Goal: Task Accomplishment & Management: Use online tool/utility

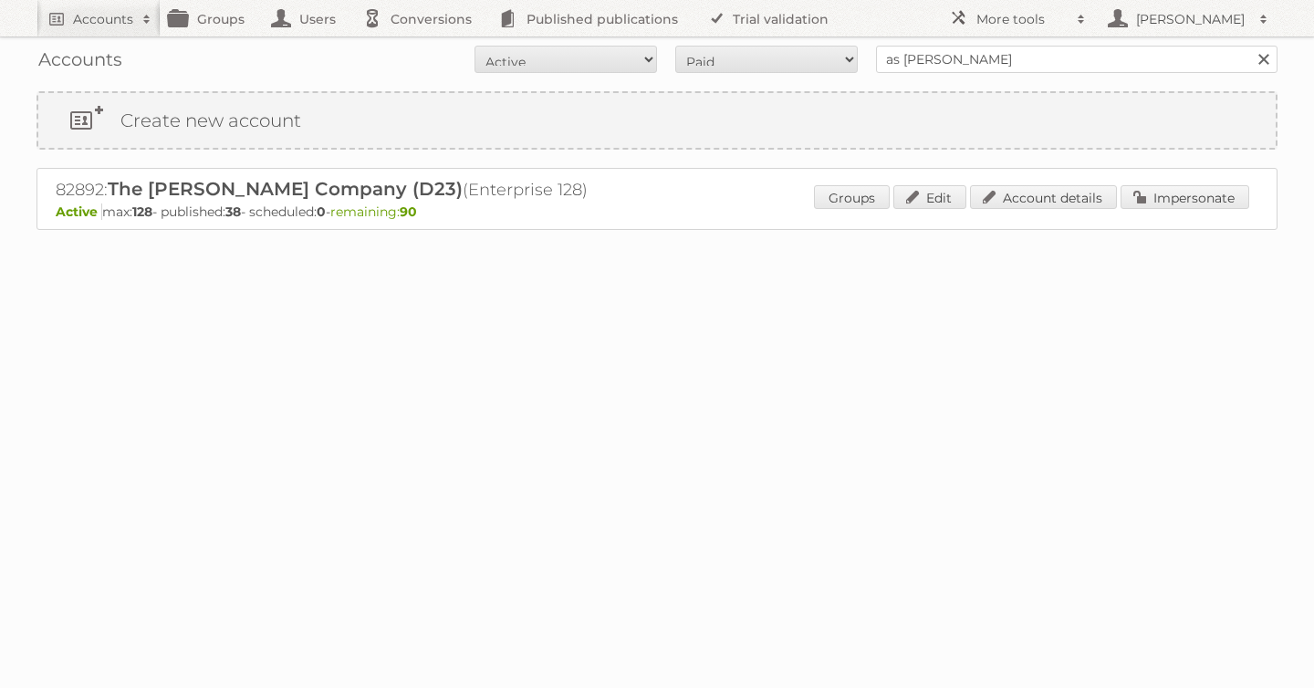
type input "as watson"
click at [1249, 46] on input "Search" at bounding box center [1262, 59] width 27 height 27
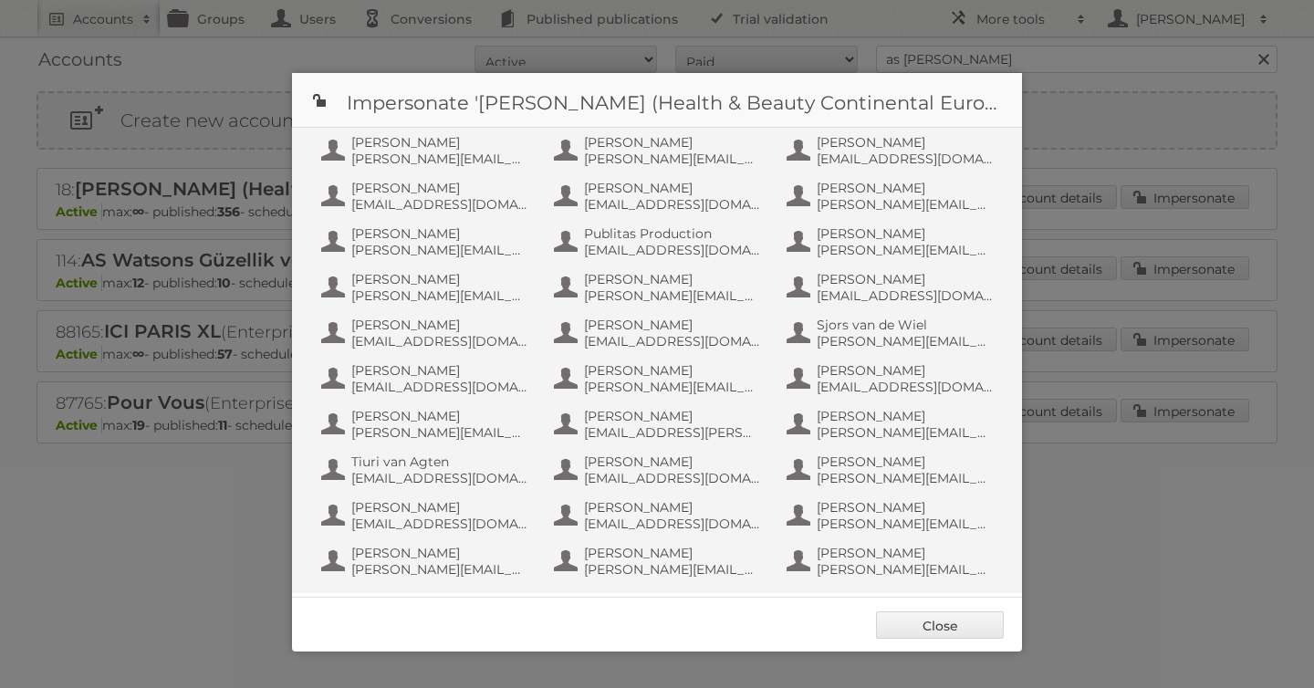
scroll to position [1186, 0]
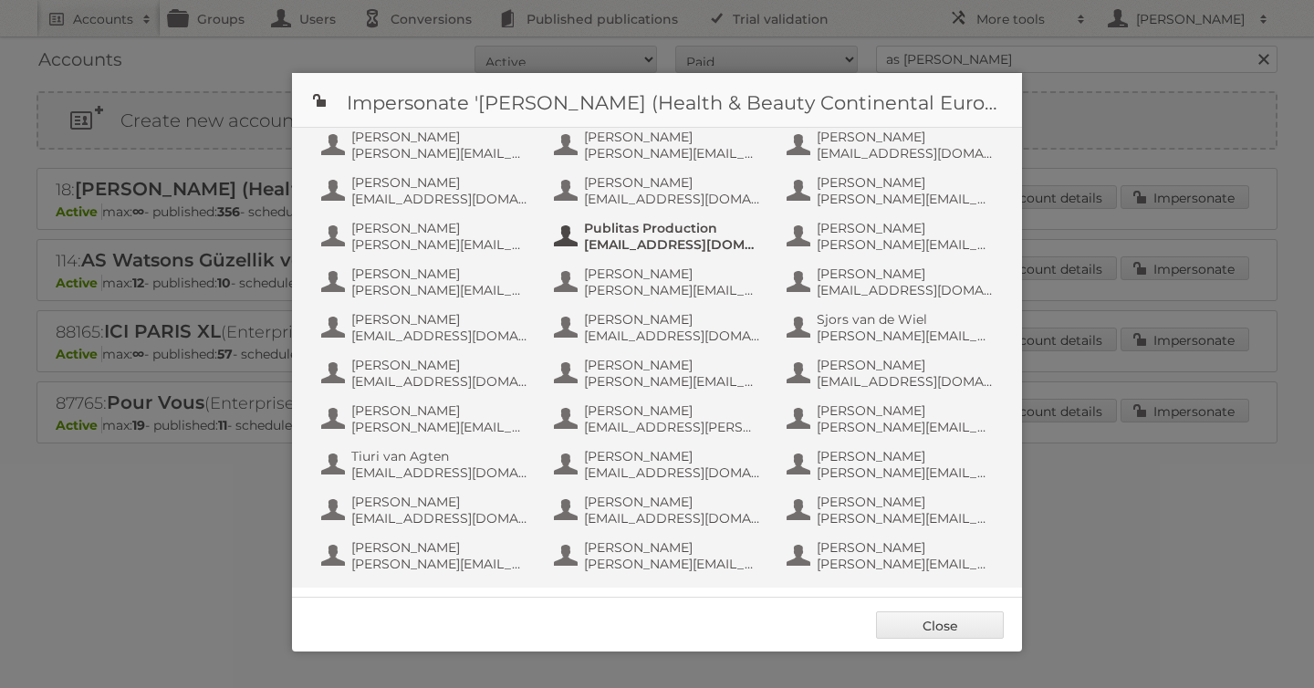
click at [685, 250] on span "info+aswatson-production@publitas.com" at bounding box center [672, 244] width 177 height 16
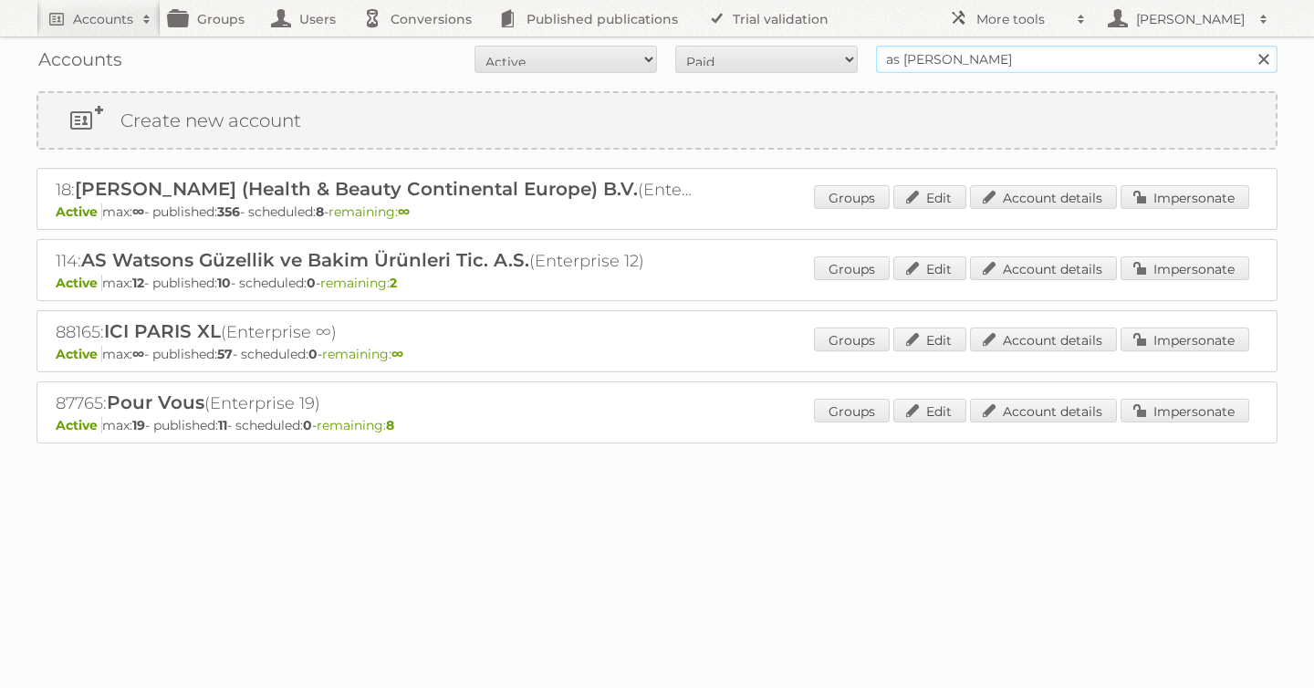
drag, startPoint x: 972, startPoint y: 61, endPoint x: 686, endPoint y: 47, distance: 286.0
click at [688, 47] on form "All Active Expired Pending All Paid Trials Self service as watson Search" at bounding box center [656, 59] width 1241 height 27
type input "albert heijn"
click at [1249, 46] on input "Search" at bounding box center [1262, 59] width 27 height 27
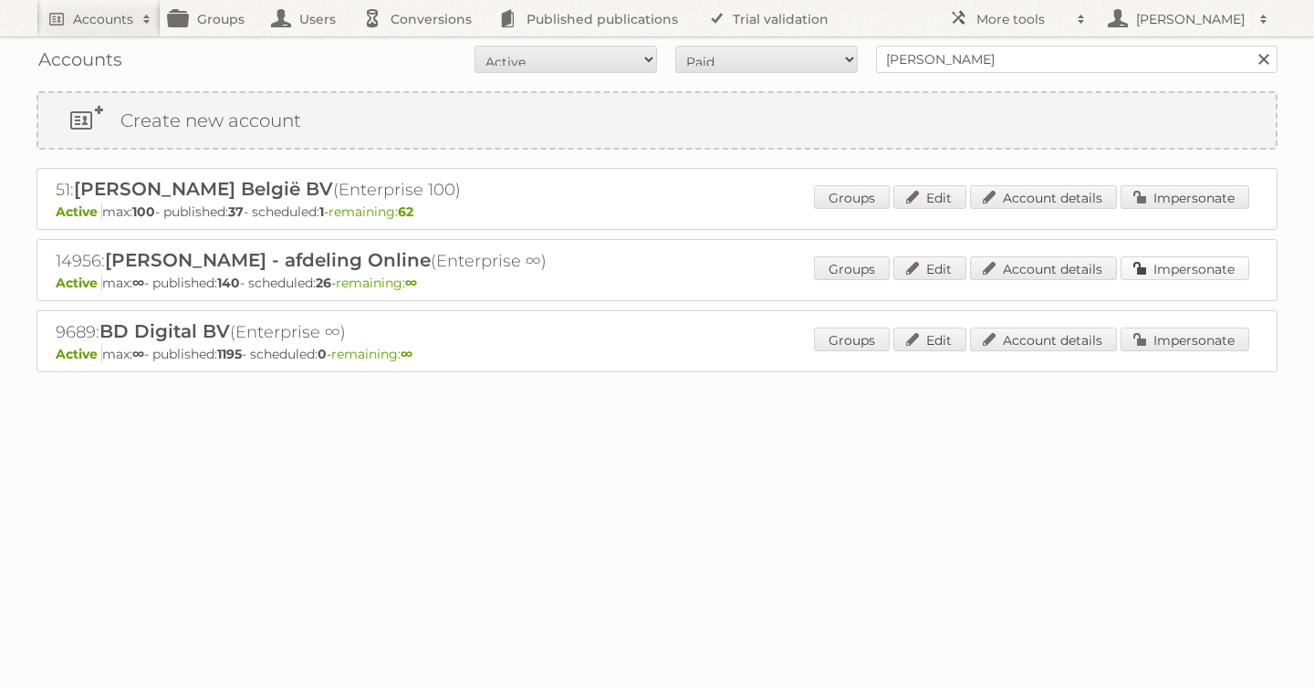
click at [1184, 273] on link "Impersonate" at bounding box center [1185, 268] width 129 height 24
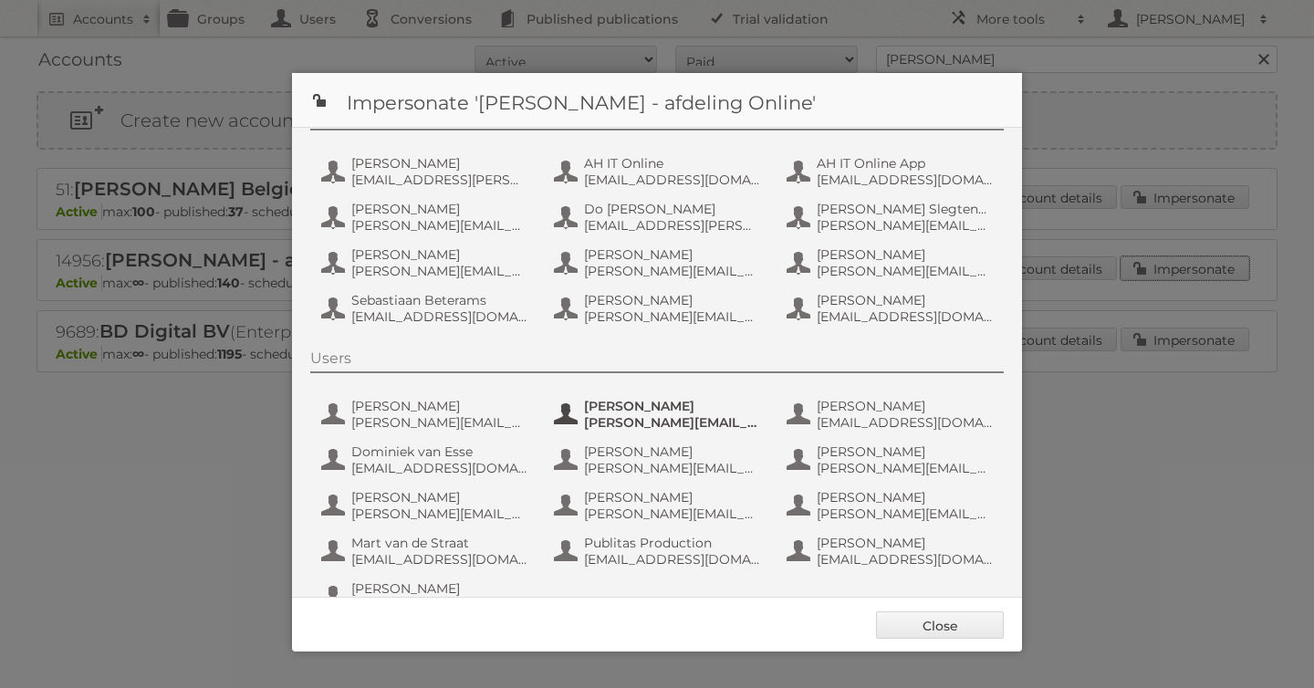
scroll to position [137, 0]
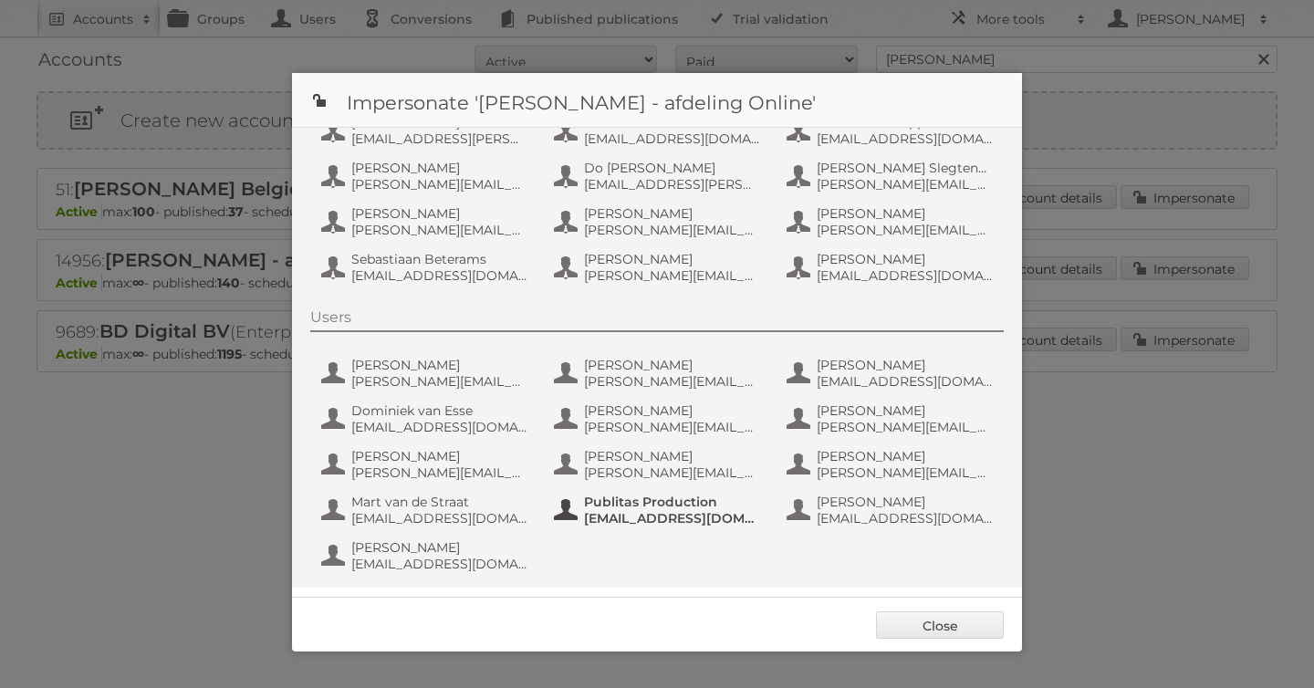
click at [658, 514] on span "fs+ah@publitas.com" at bounding box center [672, 518] width 177 height 16
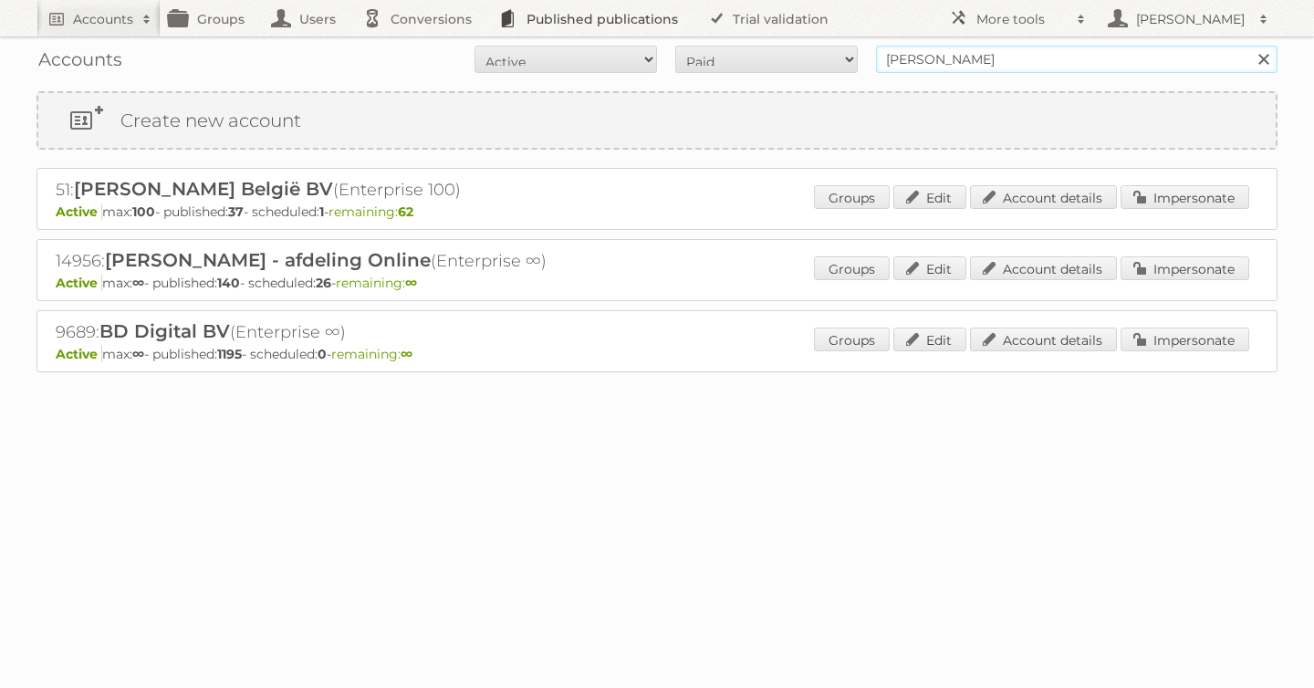
drag, startPoint x: 1006, startPoint y: 64, endPoint x: 674, endPoint y: 20, distance: 335.0
click at [746, 24] on body "Accounts Search Advanced Search Create new account Groups Users Conversions Pub…" at bounding box center [657, 344] width 1314 height 688
type input "audax"
click at [1249, 46] on input "Search" at bounding box center [1262, 59] width 27 height 27
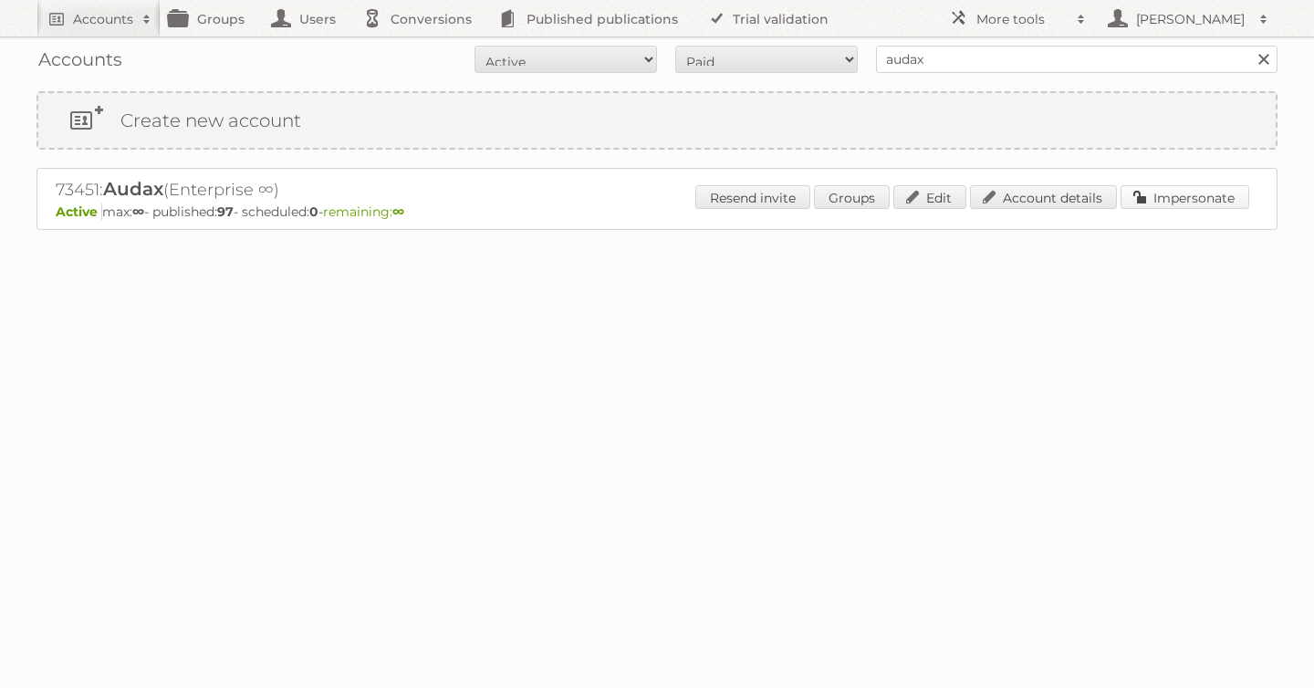
click at [1148, 193] on link "Impersonate" at bounding box center [1185, 197] width 129 height 24
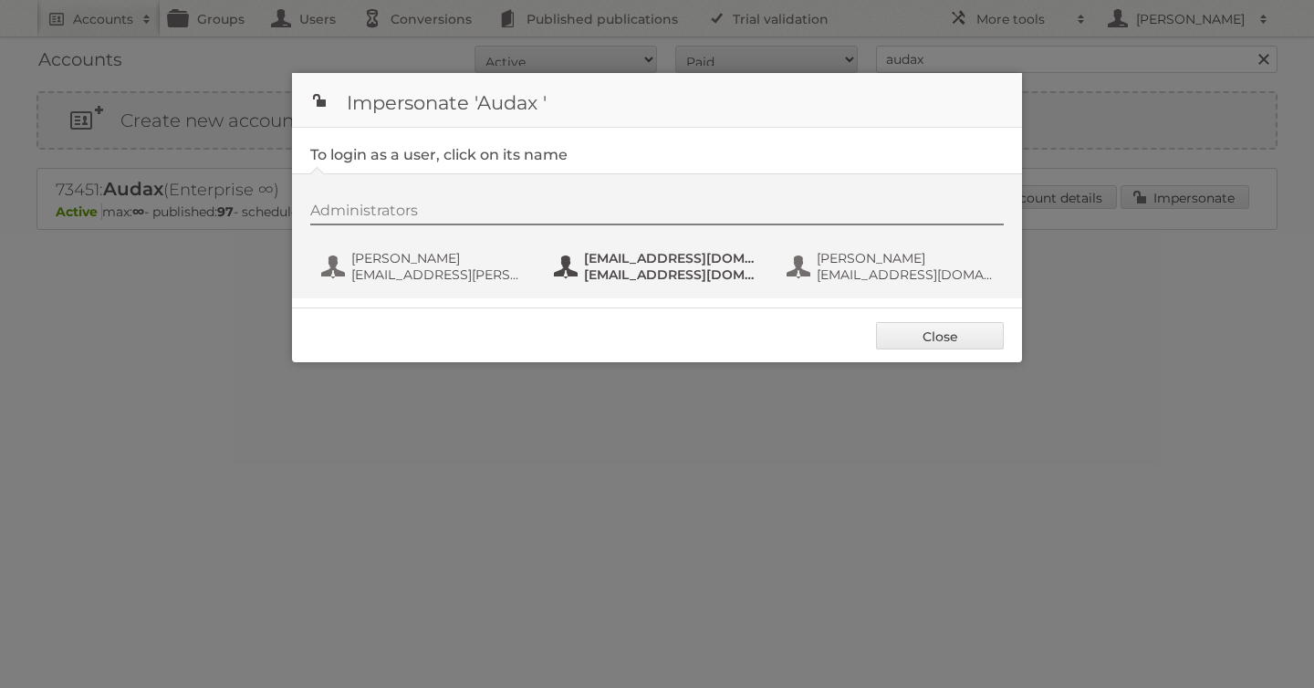
click at [718, 271] on span "fs+audax@publitas.com" at bounding box center [672, 274] width 177 height 16
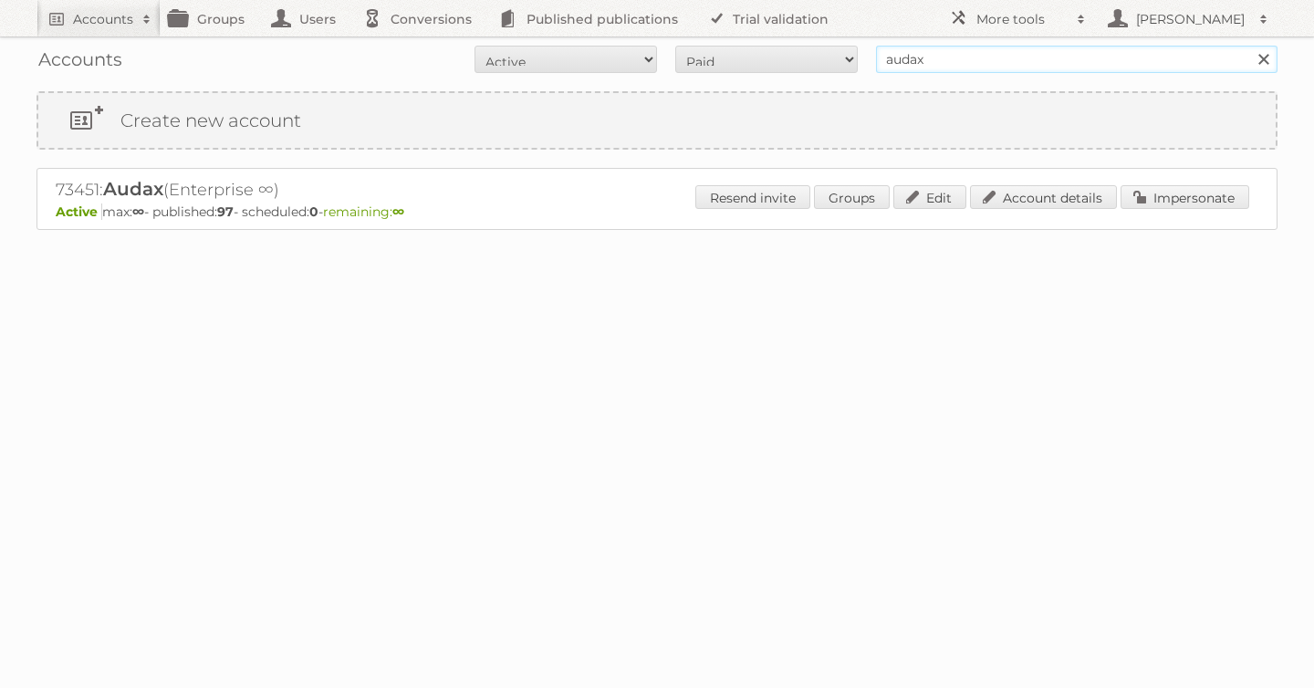
drag, startPoint x: 933, startPoint y: 66, endPoint x: 758, endPoint y: 47, distance: 175.2
click at [764, 47] on form "All Active Expired Pending All Paid Trials Self service audax Search" at bounding box center [656, 59] width 1241 height 27
type input "etos"
click at [1249, 46] on input "Search" at bounding box center [1262, 59] width 27 height 27
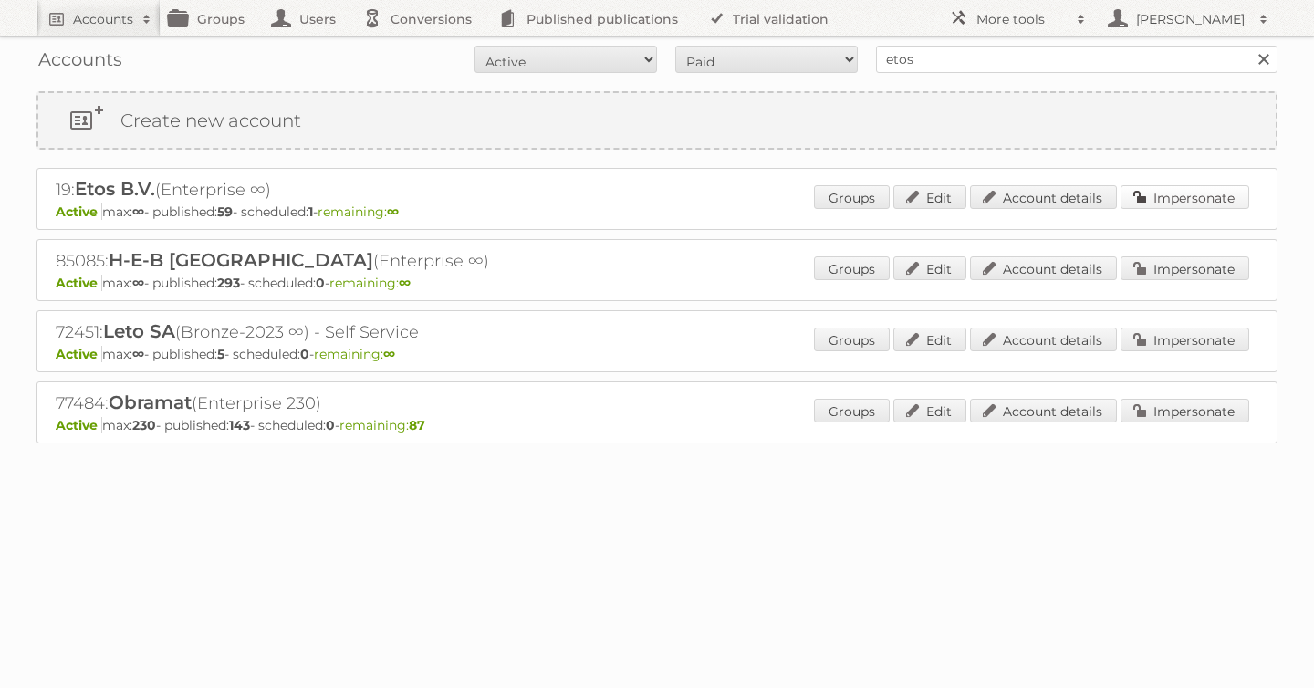
click at [1177, 191] on link "Impersonate" at bounding box center [1185, 197] width 129 height 24
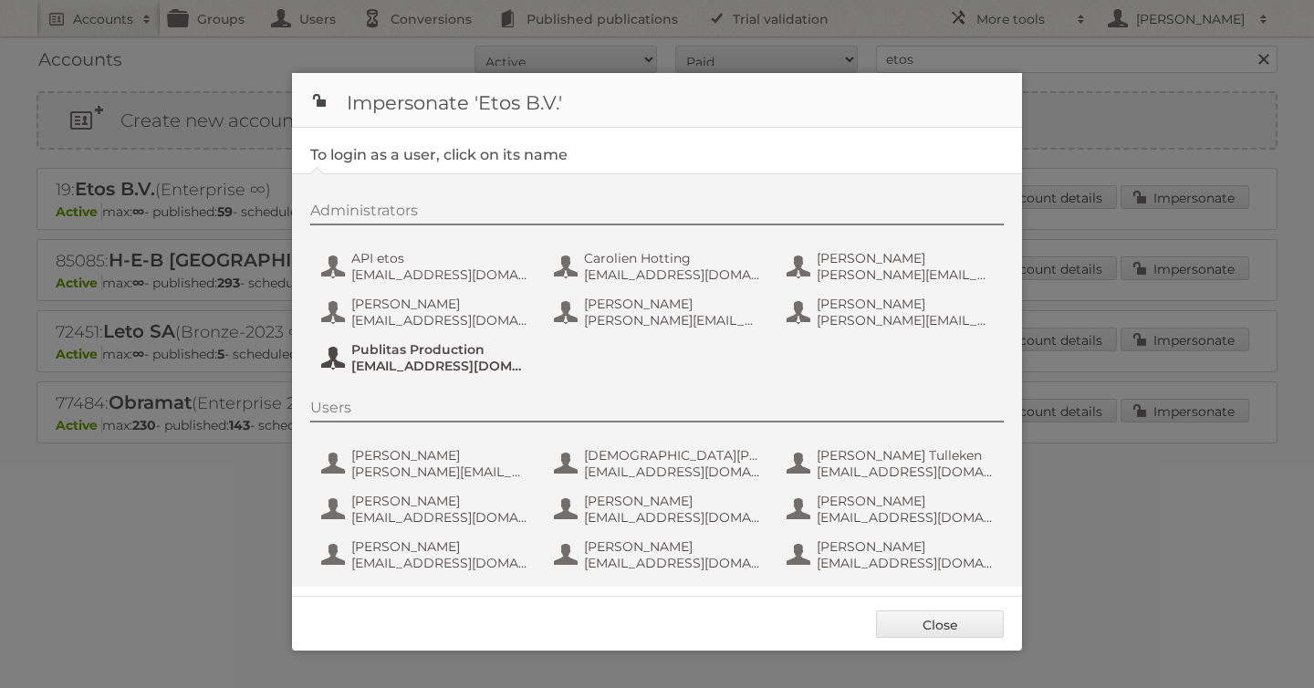
click at [407, 347] on span "Publitas Production" at bounding box center [439, 349] width 177 height 16
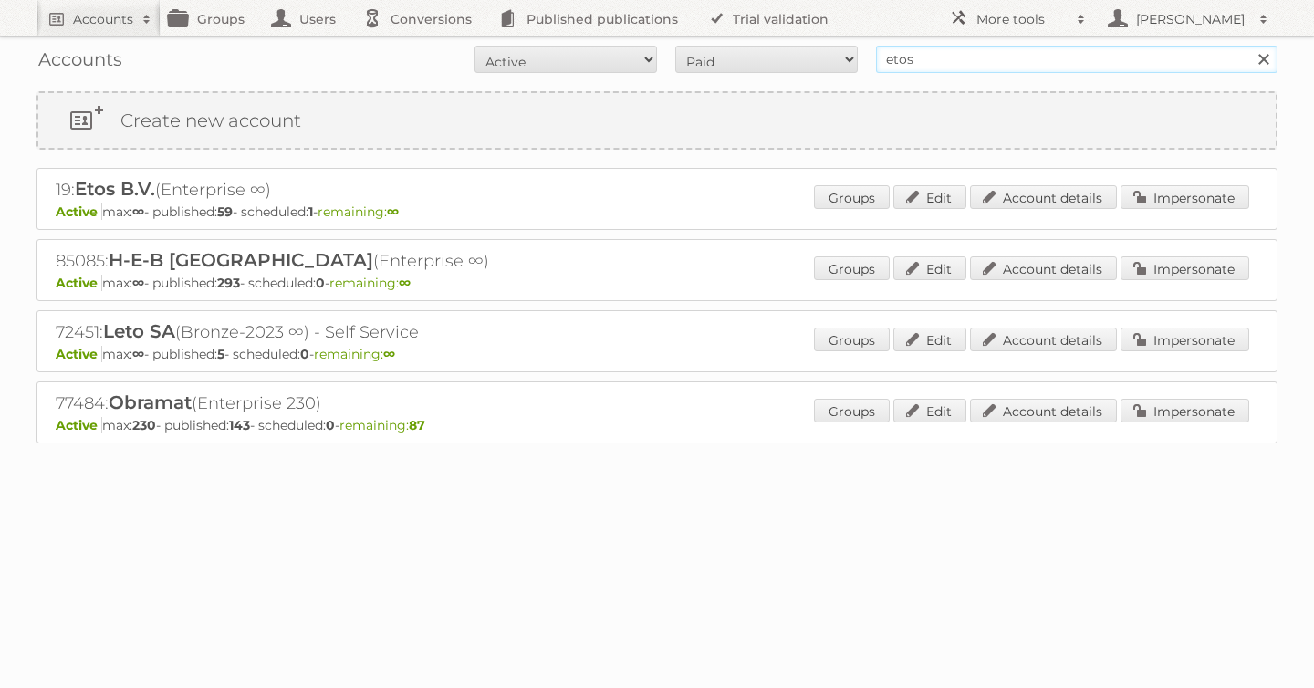
click at [786, 47] on form "All Active Expired Pending All Paid Trials Self service etos Search" at bounding box center [656, 59] width 1241 height 27
type input "lidl be"
click at [1249, 46] on input "Search" at bounding box center [1262, 59] width 27 height 27
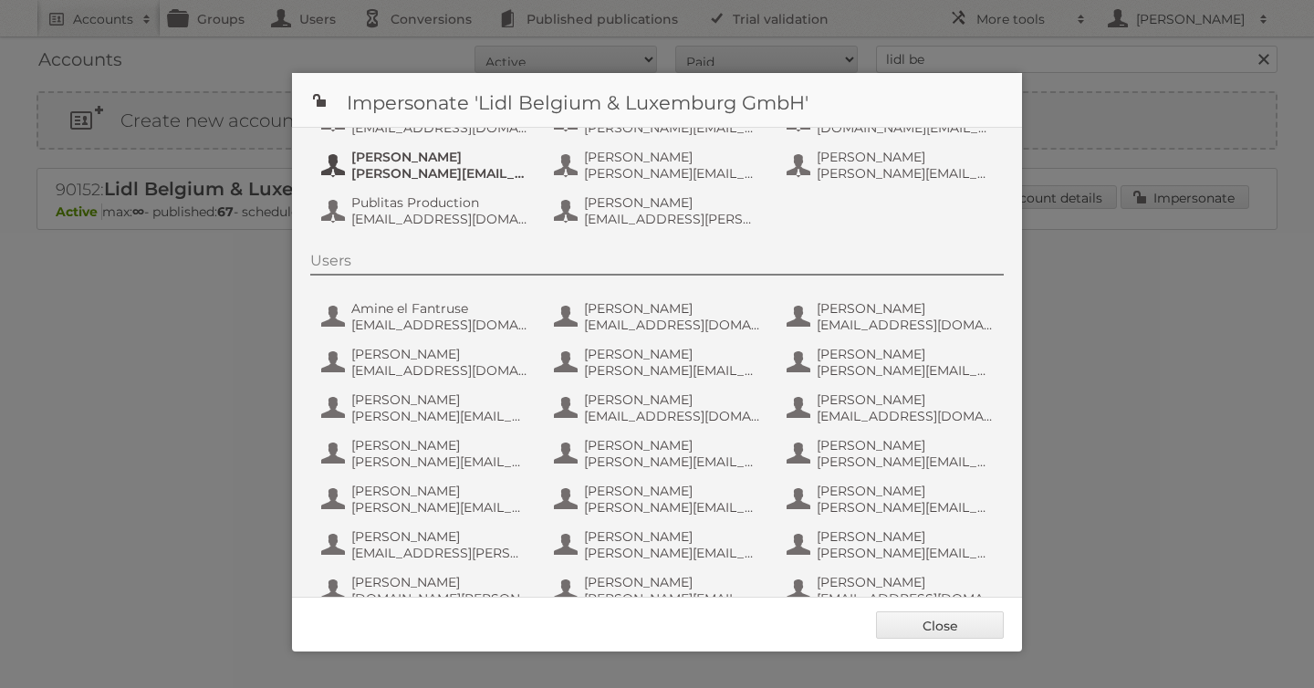
scroll to position [68, 0]
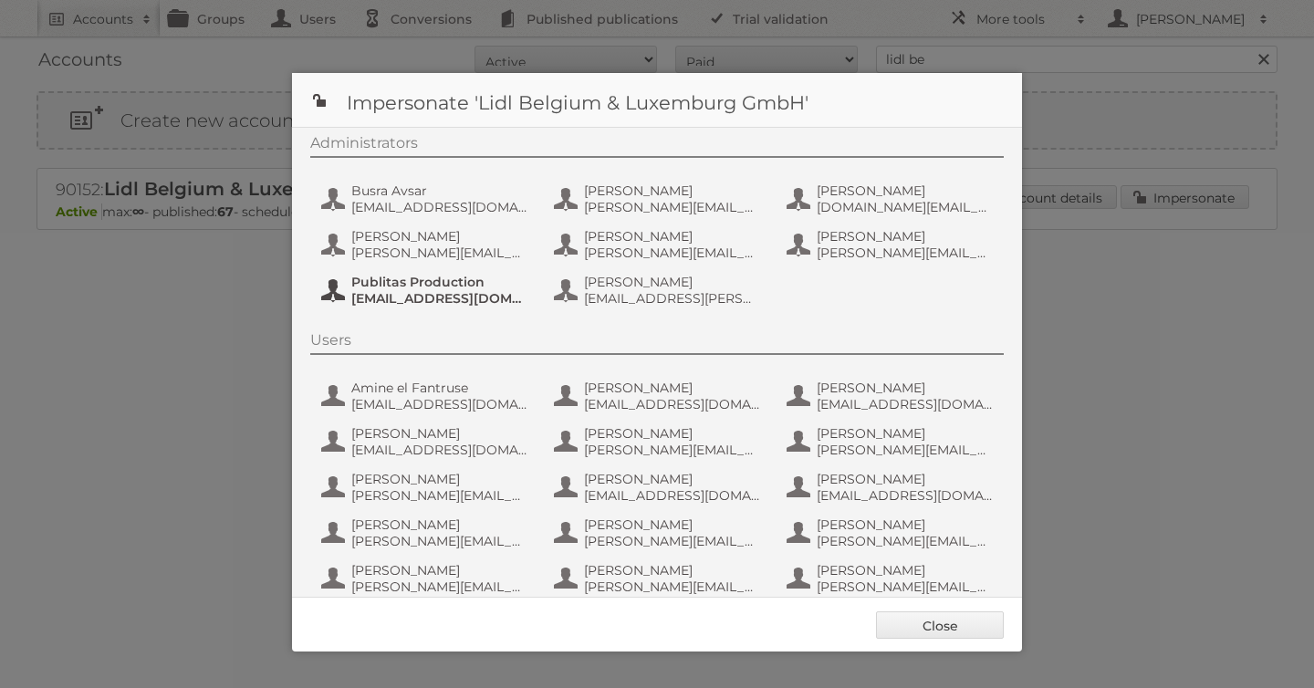
click at [400, 302] on span "[EMAIL_ADDRESS][DOMAIN_NAME]" at bounding box center [439, 298] width 177 height 16
